Goal: Book appointment/travel/reservation

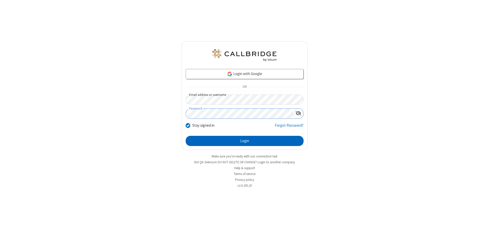
click at [244, 141] on button "Login" at bounding box center [245, 141] width 118 height 10
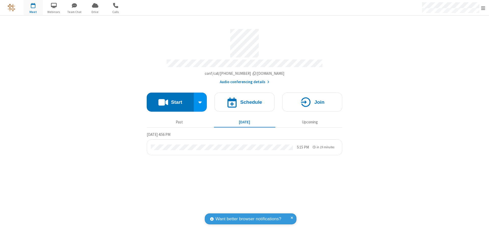
click at [483, 8] on span "Open menu" at bounding box center [483, 8] width 4 height 5
click at [33, 8] on span "button" at bounding box center [33, 5] width 19 height 9
click at [244, 100] on h4 "Schedule" at bounding box center [251, 102] width 22 height 5
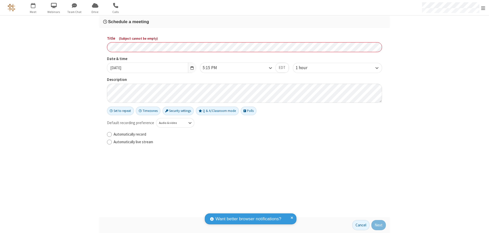
click at [244, 22] on h3 "Schedule a meeting" at bounding box center [244, 21] width 282 height 5
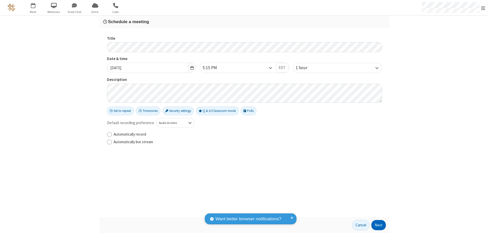
click at [378, 225] on button "Next" at bounding box center [378, 225] width 15 height 10
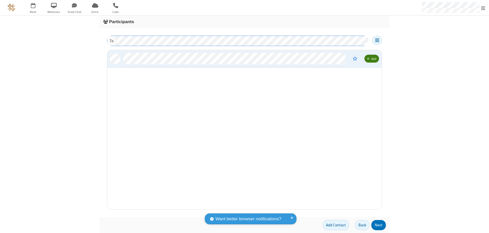
scroll to position [156, 271]
click at [378, 225] on button "Next" at bounding box center [378, 225] width 15 height 10
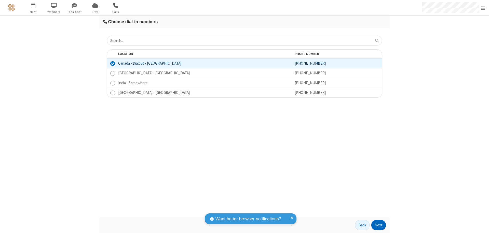
click at [378, 225] on button "Next" at bounding box center [378, 225] width 15 height 10
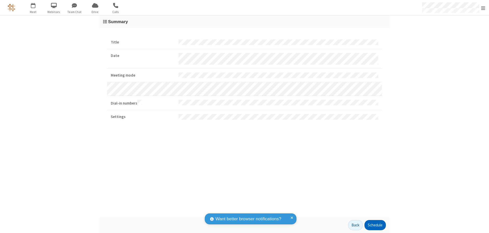
click at [375, 225] on button "Schedule" at bounding box center [374, 225] width 21 height 10
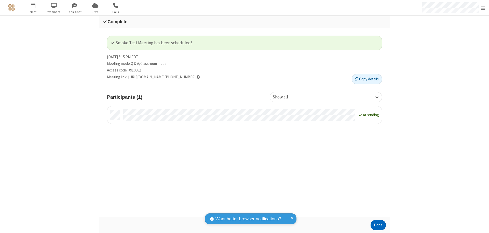
click at [378, 225] on button "Done" at bounding box center [377, 225] width 15 height 10
